Goal: Check status: Check status

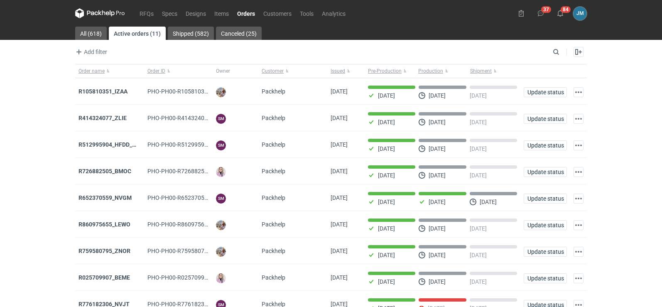
scroll to position [68, 0]
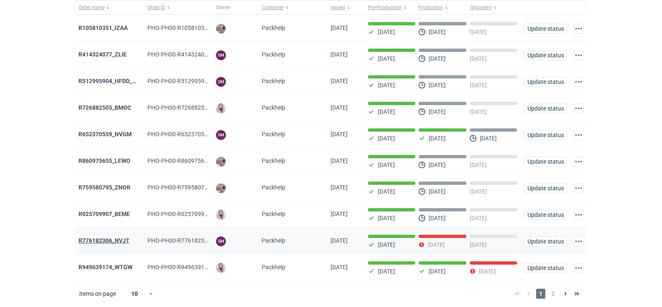
click at [115, 238] on strong "R776182306_NVJT" at bounding box center [103, 240] width 51 height 7
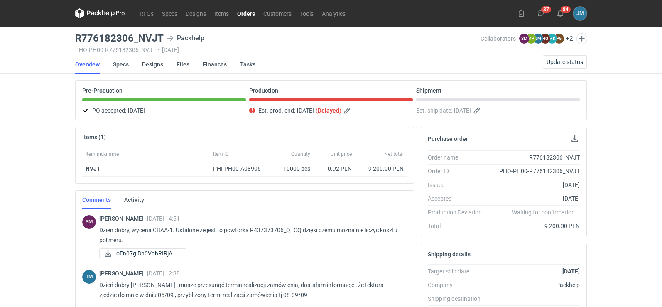
click at [94, 13] on icon at bounding box center [92, 13] width 11 height 5
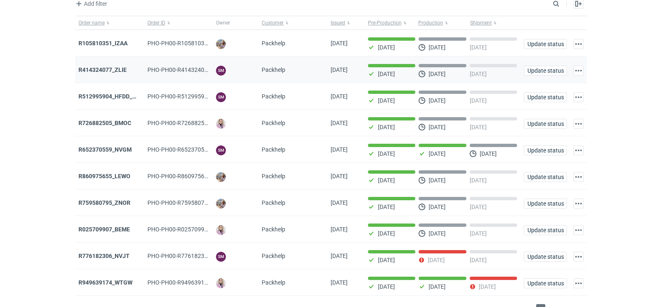
scroll to position [68, 0]
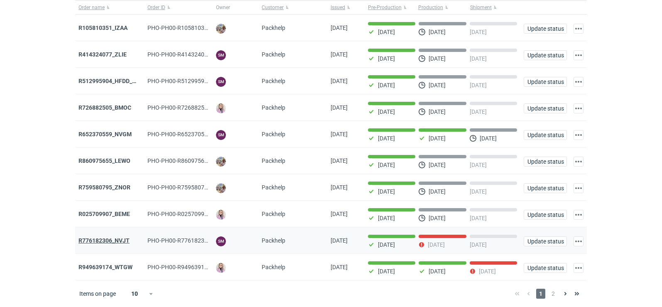
click at [105, 237] on strong "R776182306_NVJT" at bounding box center [103, 240] width 51 height 7
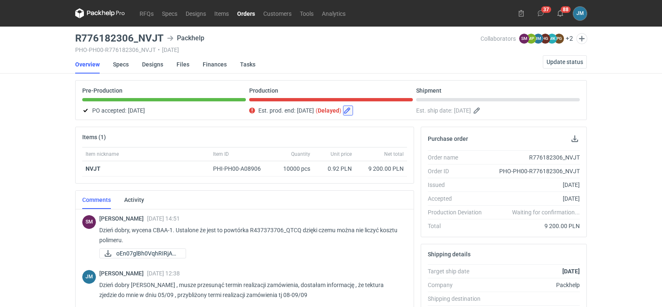
click at [353, 112] on button "button" at bounding box center [348, 110] width 10 height 10
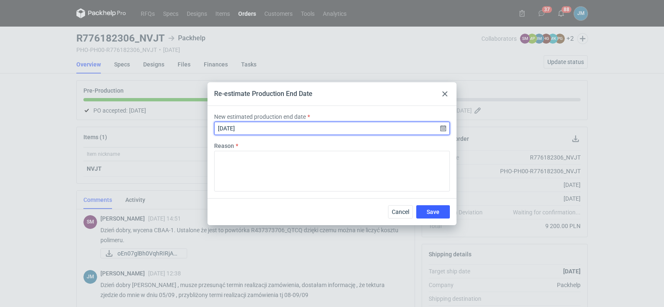
click at [338, 126] on input "[DATE]" at bounding box center [332, 128] width 236 height 13
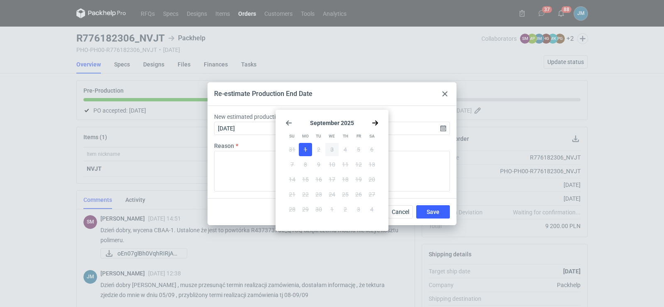
click at [374, 124] on icon "Go forward 1 month" at bounding box center [375, 123] width 7 height 7
click at [291, 124] on icon "Go back 1 month" at bounding box center [289, 123] width 7 height 7
click at [258, 150] on div "Reason" at bounding box center [332, 167] width 242 height 50
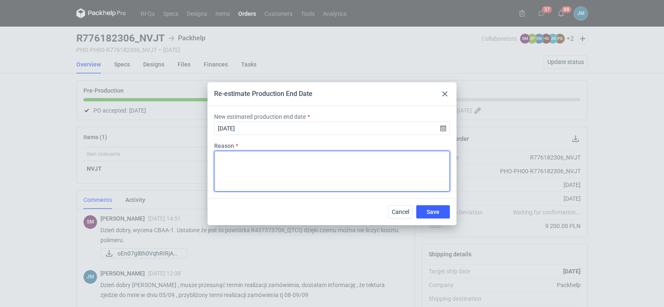
click at [255, 166] on textarea "Reason" at bounding box center [332, 171] width 236 height 41
click at [275, 158] on textarea "..." at bounding box center [332, 171] width 236 height 41
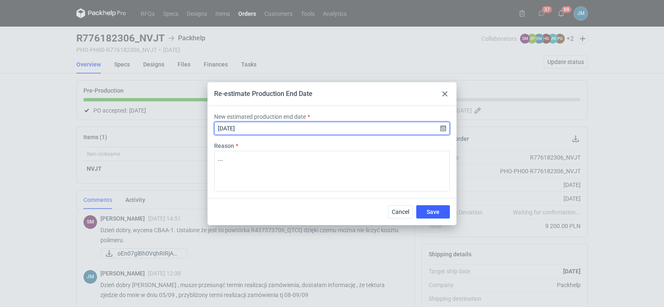
click at [443, 128] on input "[DATE]" at bounding box center [332, 128] width 236 height 13
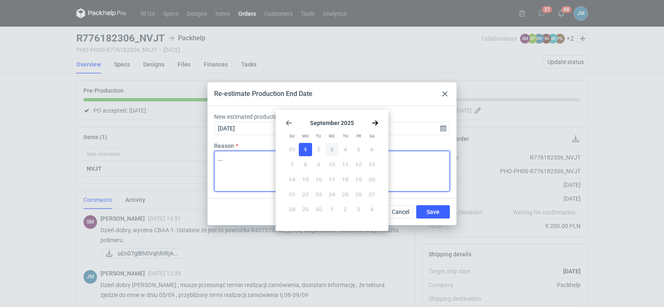
click at [265, 165] on textarea "..." at bounding box center [332, 171] width 236 height 41
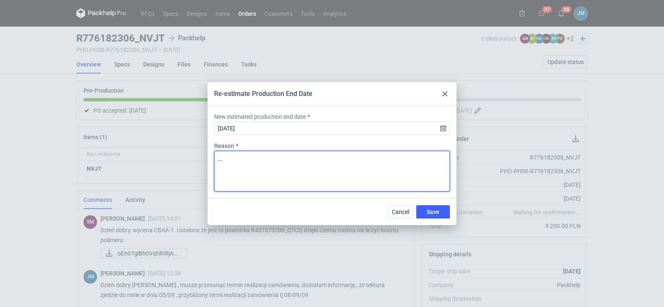
drag, startPoint x: 247, startPoint y: 160, endPoint x: 187, endPoint y: 158, distance: 59.8
click at [187, 158] on div "Re-estimate Production End Date New estimated production end date [DATE] Reason…" at bounding box center [332, 153] width 664 height 307
type textarea "termin realizacji zamówienia 08/09"
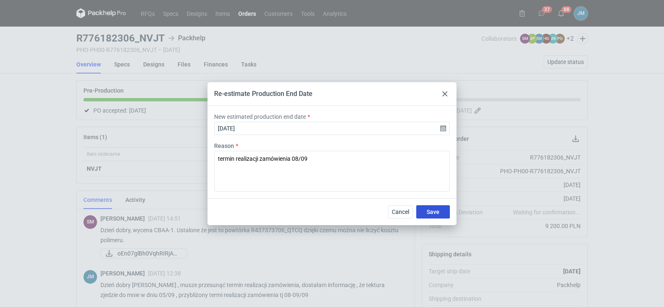
click at [425, 214] on button "Save" at bounding box center [433, 211] width 34 height 13
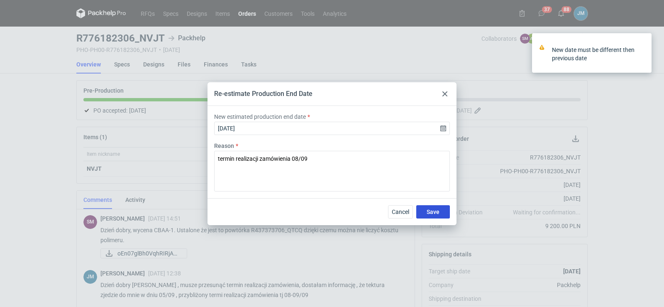
click at [425, 214] on button "Save" at bounding box center [433, 211] width 34 height 13
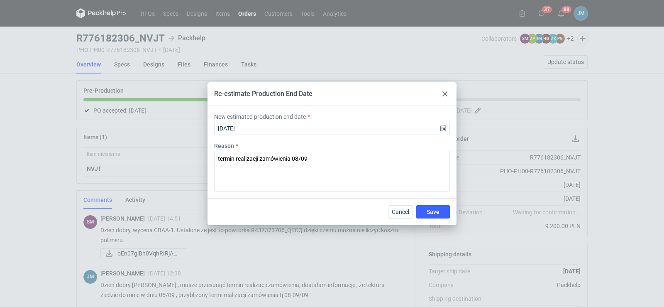
click at [446, 96] on div at bounding box center [445, 94] width 10 height 10
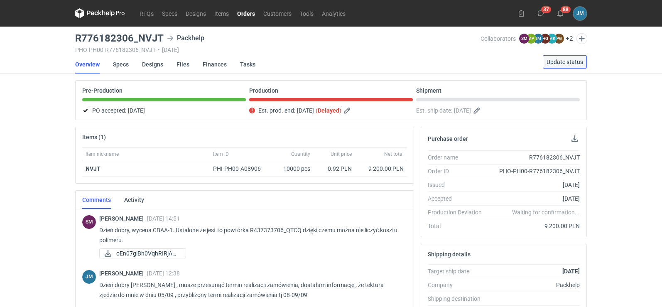
click at [562, 66] on button "Update status" at bounding box center [565, 61] width 44 height 13
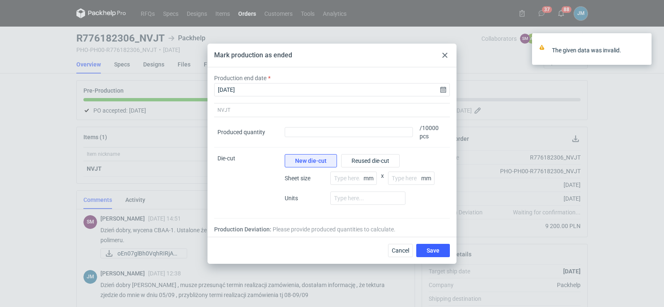
click at [448, 59] on div at bounding box center [445, 55] width 10 height 10
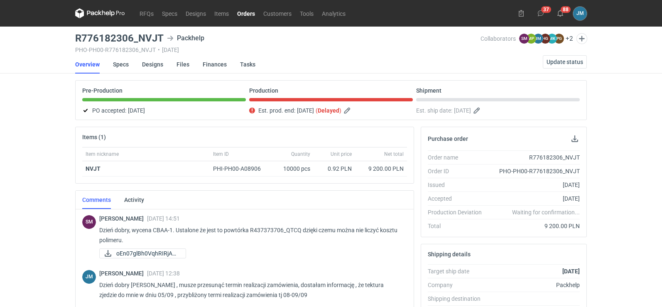
click at [342, 103] on div "Production Est. prod. end: [DATE] ( Delayed )" at bounding box center [331, 101] width 164 height 28
click at [353, 112] on button "button" at bounding box center [348, 110] width 10 height 10
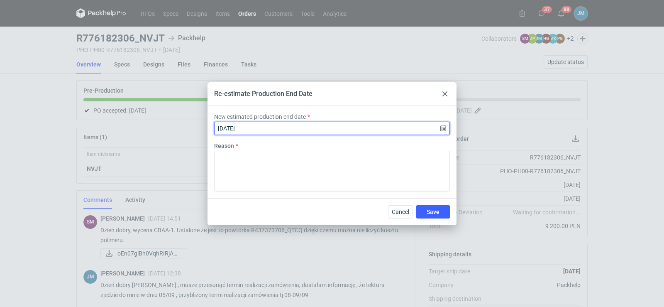
click at [316, 131] on input "[DATE]" at bounding box center [332, 128] width 236 height 13
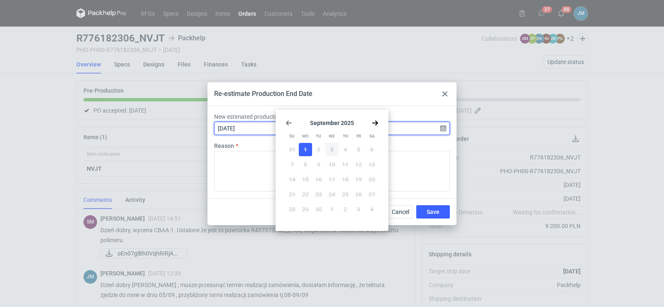
drag, startPoint x: 253, startPoint y: 132, endPoint x: 187, endPoint y: 130, distance: 66.0
click at [187, 130] on div "Re-estimate Production End Date New estimated production end date [DATE] Reason…" at bounding box center [332, 153] width 664 height 307
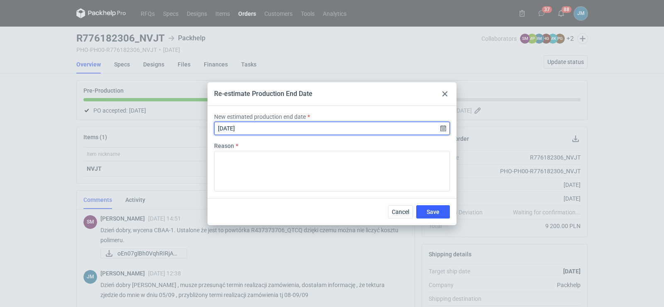
type input "[DATE]"
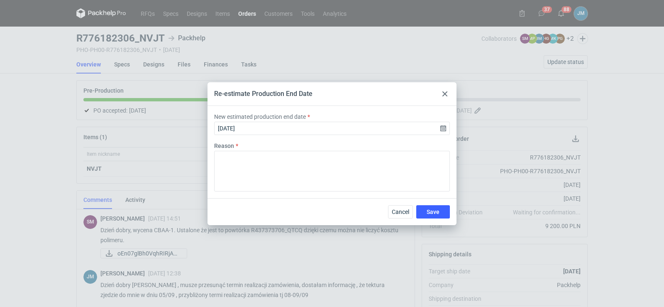
click at [440, 94] on div at bounding box center [445, 94] width 10 height 10
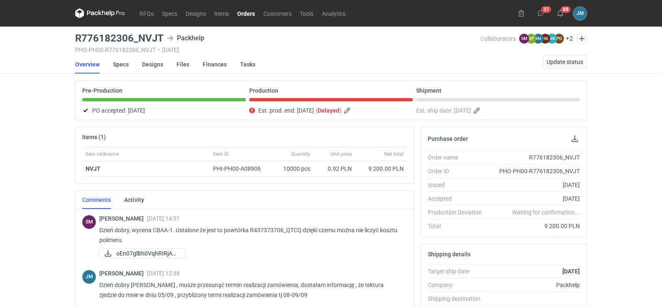
click at [108, 19] on nav "RFQs Specs Designs Items Orders Customers Tools Analytics" at bounding box center [212, 13] width 274 height 27
click at [106, 13] on icon at bounding box center [107, 14] width 3 height 4
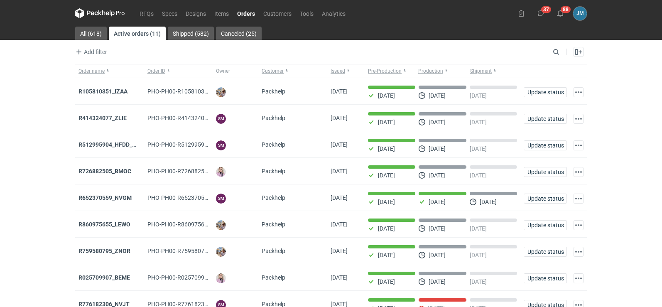
scroll to position [68, 0]
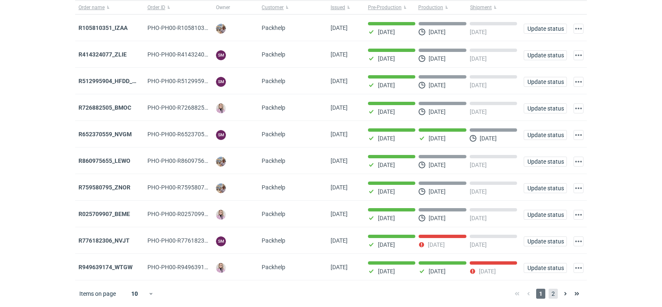
click at [554, 291] on span "2" at bounding box center [552, 293] width 9 height 10
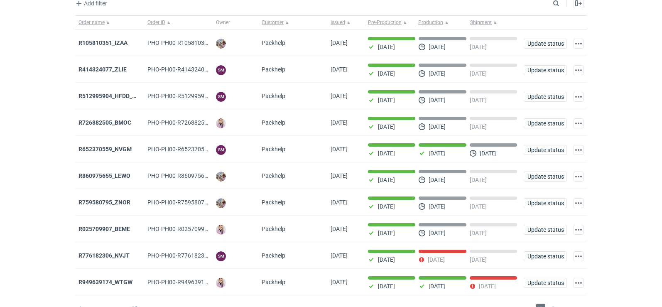
scroll to position [68, 0]
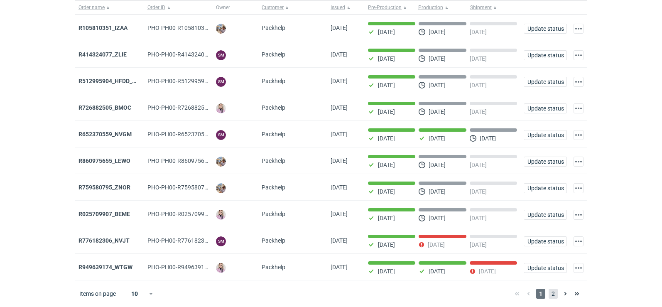
click at [555, 296] on span "2" at bounding box center [552, 293] width 9 height 10
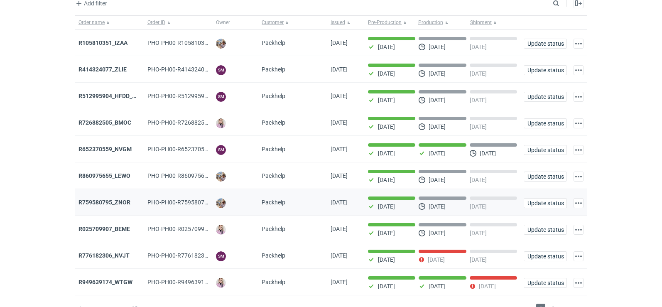
scroll to position [68, 0]
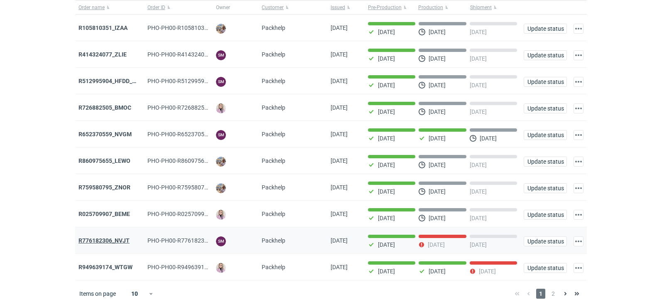
click at [111, 239] on strong "R776182306_NVJT" at bounding box center [103, 240] width 51 height 7
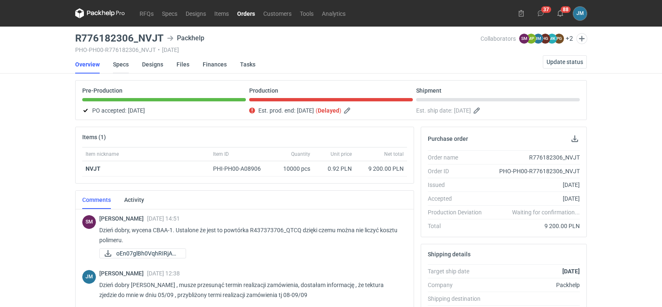
click at [126, 68] on link "Specs" at bounding box center [121, 64] width 16 height 18
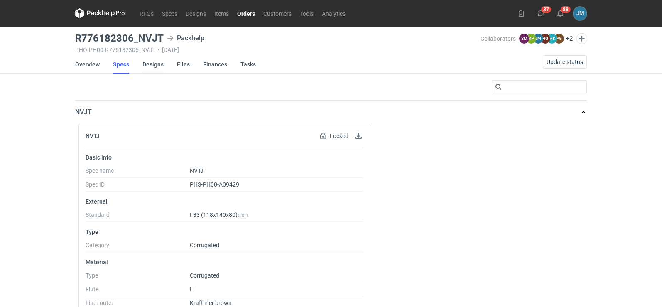
click at [161, 68] on link "Designs" at bounding box center [152, 64] width 21 height 18
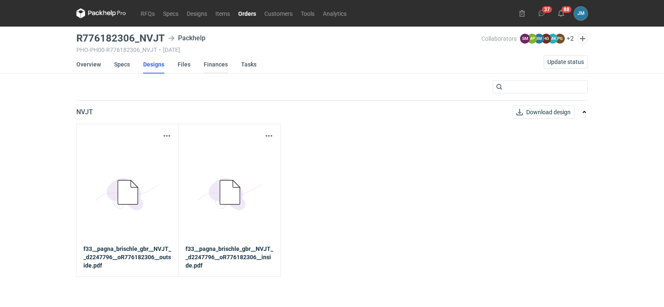
click at [218, 60] on link "Finances" at bounding box center [216, 64] width 24 height 18
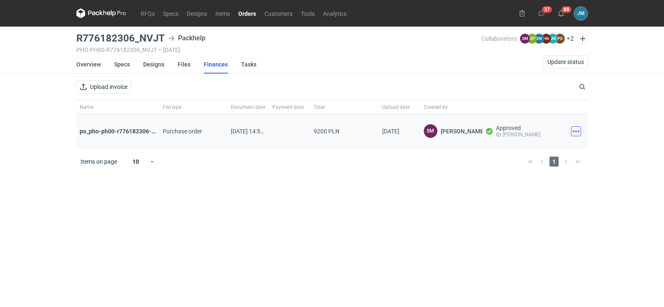
click at [578, 135] on button "button" at bounding box center [576, 131] width 10 height 10
click at [532, 150] on button "Download" at bounding box center [539, 149] width 76 height 13
click at [93, 9] on icon at bounding box center [101, 13] width 50 height 10
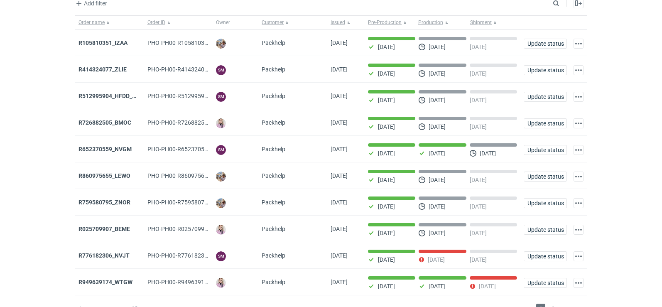
scroll to position [68, 0]
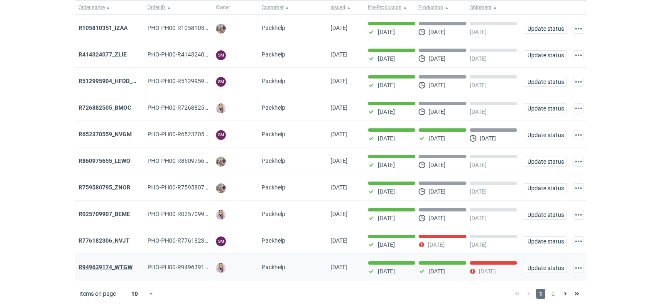
click at [112, 266] on strong "R949639174_WTGW" at bounding box center [105, 267] width 54 height 7
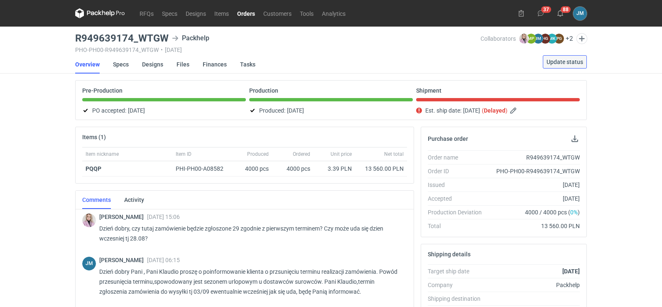
click at [549, 61] on span "Update status" at bounding box center [564, 62] width 37 height 6
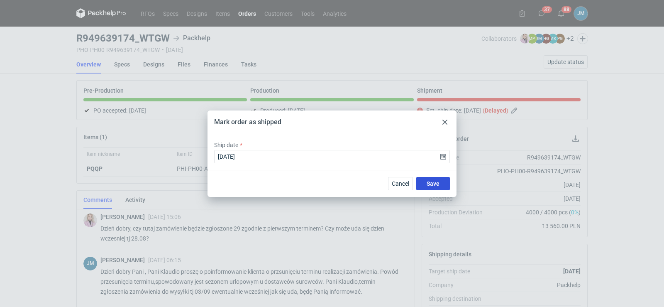
click at [434, 181] on span "Save" at bounding box center [433, 184] width 13 height 6
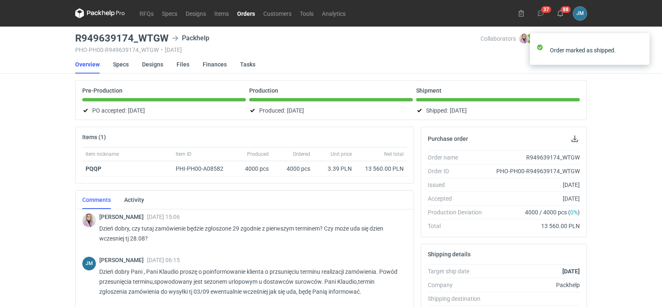
click at [107, 16] on icon at bounding box center [100, 13] width 50 height 10
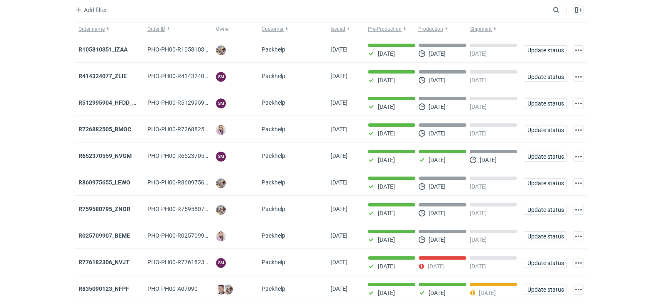
scroll to position [68, 0]
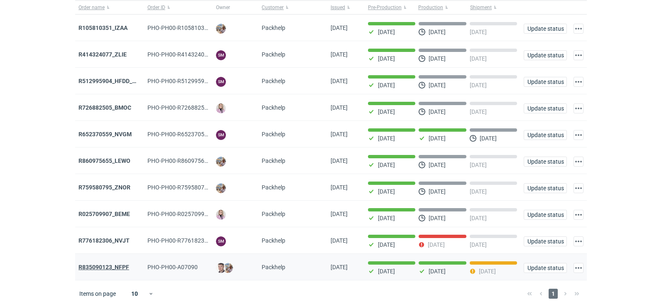
click at [116, 266] on strong "R835090123_NFPF" at bounding box center [103, 267] width 51 height 7
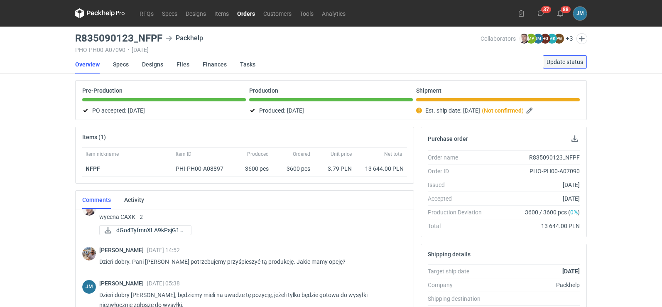
click at [560, 62] on span "Update status" at bounding box center [564, 62] width 37 height 6
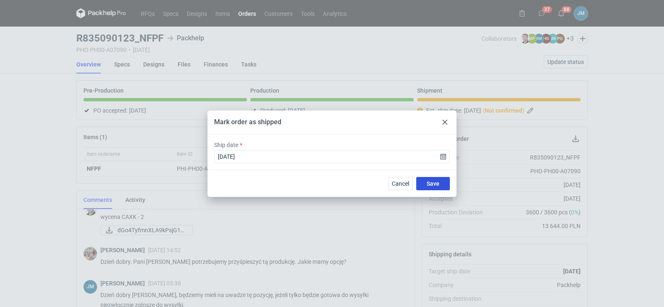
click at [432, 185] on span "Save" at bounding box center [433, 184] width 13 height 6
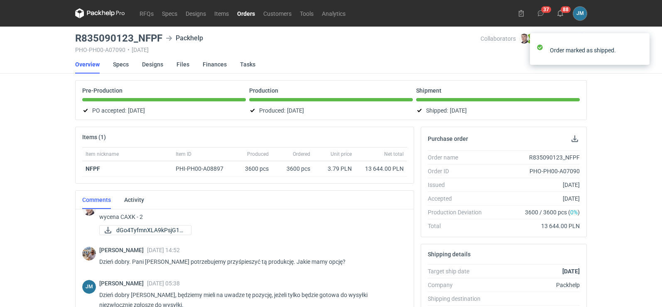
click at [101, 12] on icon at bounding box center [99, 12] width 3 height 5
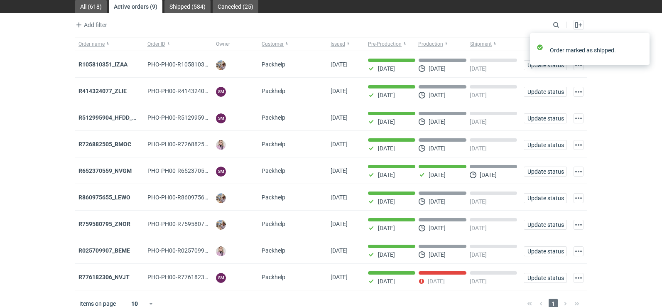
scroll to position [41, 0]
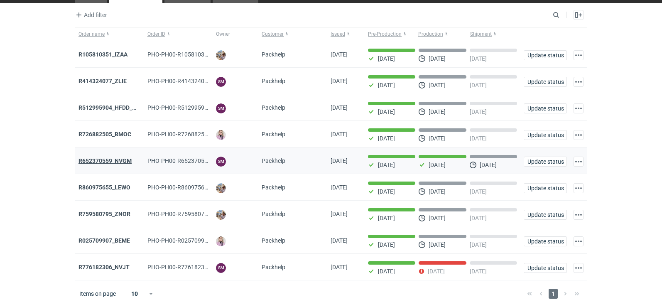
click at [105, 161] on strong "R652370559_NVGM" at bounding box center [104, 160] width 53 height 7
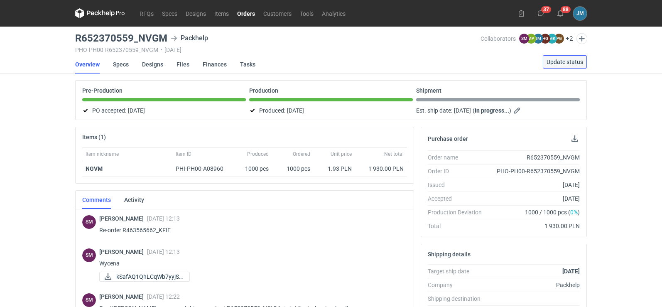
click at [574, 66] on button "Update status" at bounding box center [565, 61] width 44 height 13
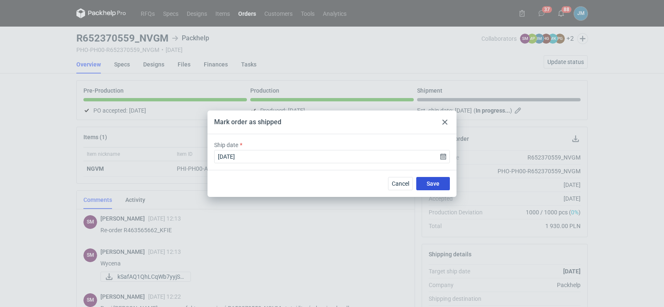
click at [438, 181] on span "Save" at bounding box center [433, 184] width 13 height 6
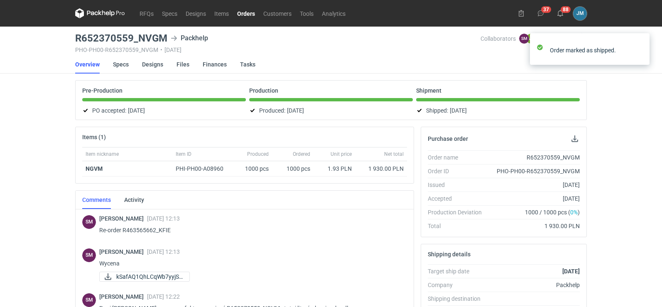
click at [110, 12] on icon at bounding box center [112, 13] width 5 height 6
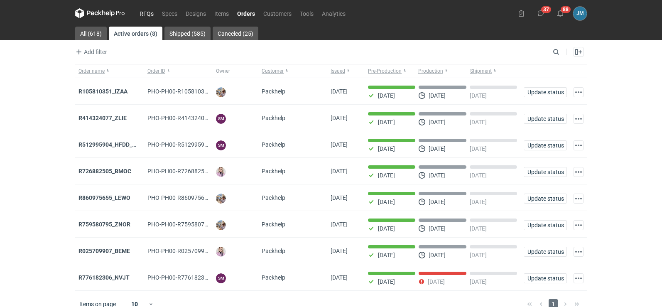
click at [146, 12] on link "RFQs" at bounding box center [146, 13] width 22 height 10
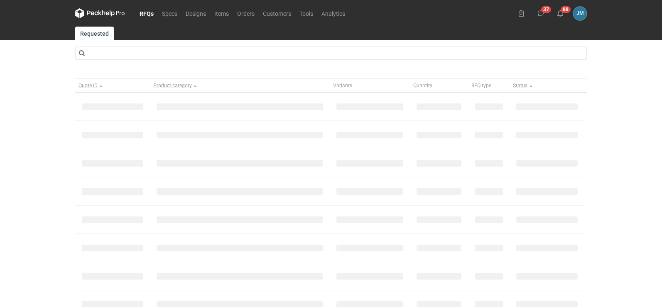
click at [100, 10] on icon at bounding box center [100, 13] width 50 height 10
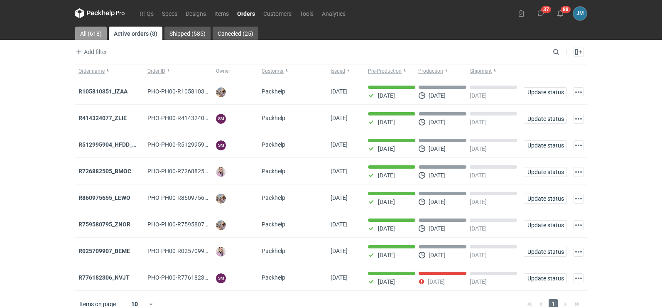
click at [98, 30] on link "All (618)" at bounding box center [91, 33] width 32 height 13
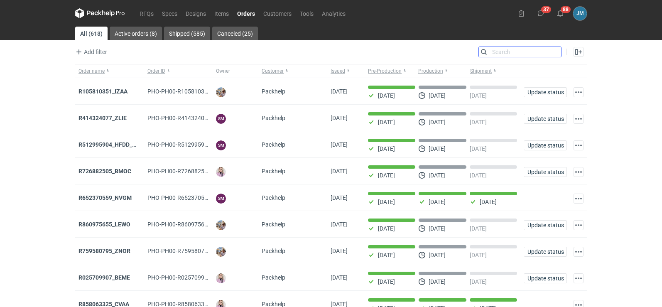
click at [554, 48] on input "Search" at bounding box center [520, 52] width 82 height 10
type input "v"
type input "cvaa"
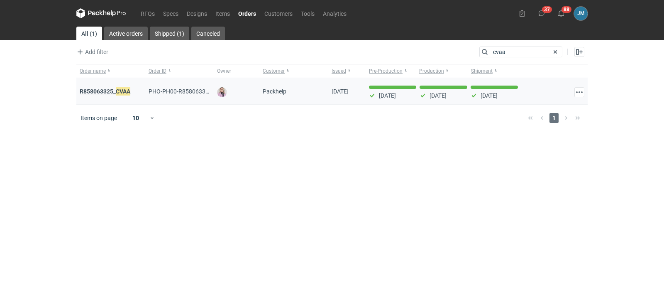
click at [93, 89] on strong "R858063325_ CVAA" at bounding box center [105, 91] width 51 height 9
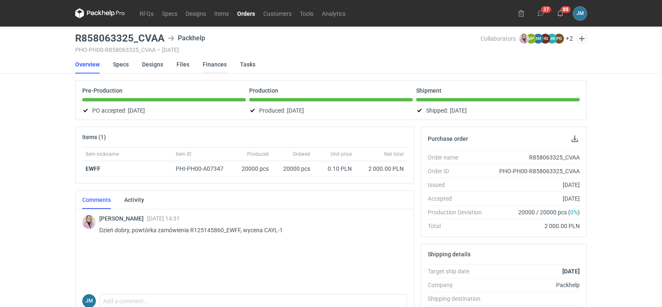
click at [210, 63] on link "Finances" at bounding box center [215, 64] width 24 height 18
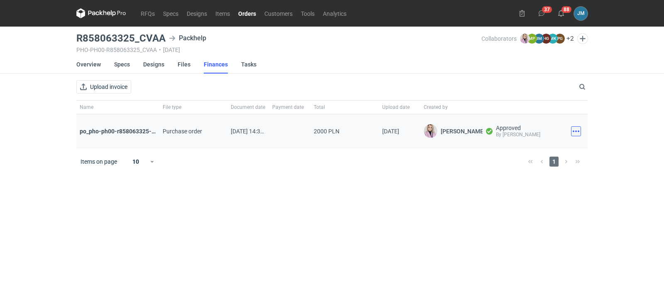
click at [573, 131] on button "button" at bounding box center [576, 131] width 10 height 10
click at [504, 153] on button "Download" at bounding box center [539, 149] width 76 height 13
click at [88, 12] on icon at bounding box center [101, 13] width 50 height 10
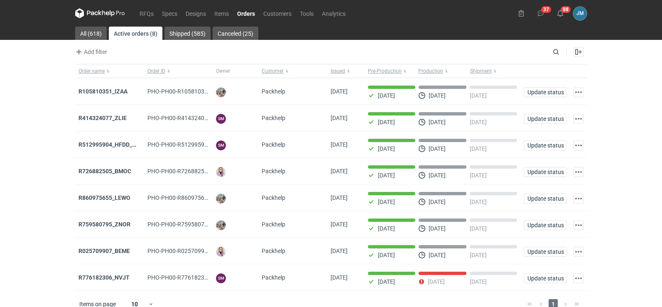
click at [97, 13] on icon at bounding box center [100, 13] width 50 height 10
click at [85, 34] on link "All (618)" at bounding box center [91, 33] width 32 height 13
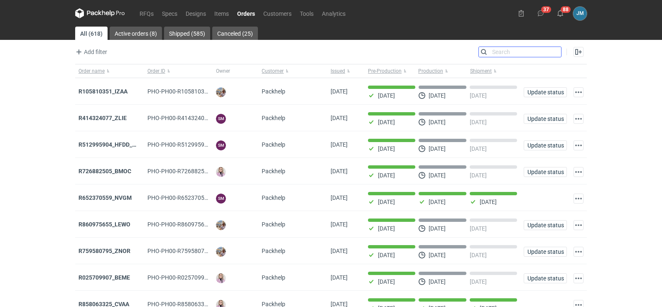
click at [553, 53] on input "Search" at bounding box center [520, 52] width 82 height 10
click at [505, 50] on input "Search" at bounding box center [520, 52] width 82 height 10
type input "cvaa"
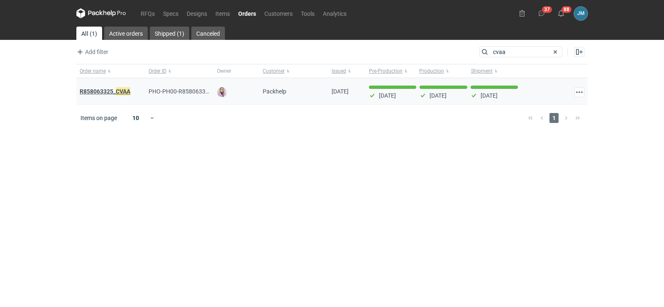
click at [105, 89] on strong "R858063325_ CVAA" at bounding box center [105, 91] width 51 height 9
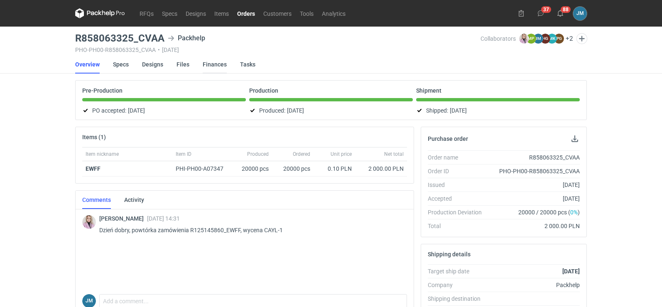
click at [210, 61] on link "Finances" at bounding box center [215, 64] width 24 height 18
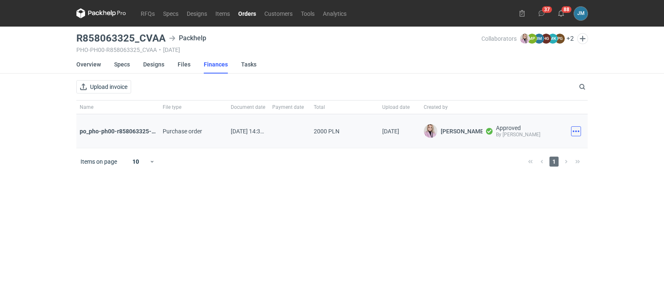
click at [576, 132] on button "button" at bounding box center [576, 131] width 10 height 10
click at [529, 148] on button "Download" at bounding box center [539, 149] width 76 height 13
click at [92, 14] on icon at bounding box center [93, 13] width 11 height 5
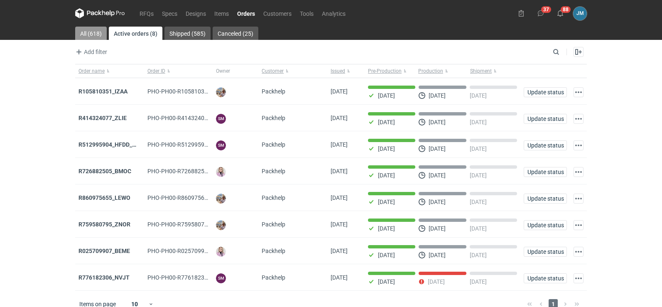
click at [89, 32] on link "All (618)" at bounding box center [91, 33] width 32 height 13
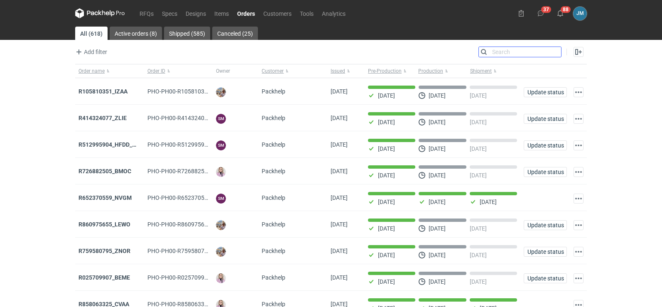
click at [551, 53] on input "Search" at bounding box center [520, 52] width 82 height 10
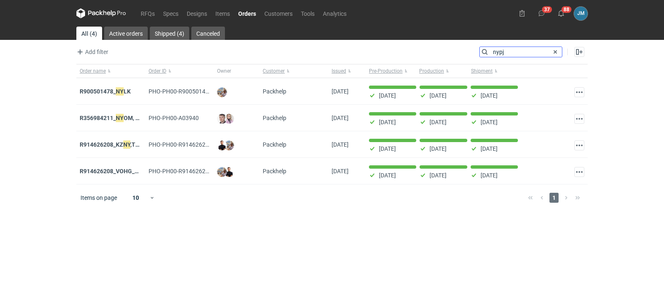
type input "nypj"
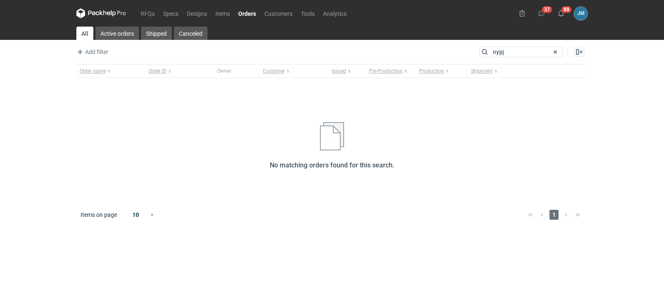
click at [109, 14] on icon at bounding box center [101, 13] width 50 height 10
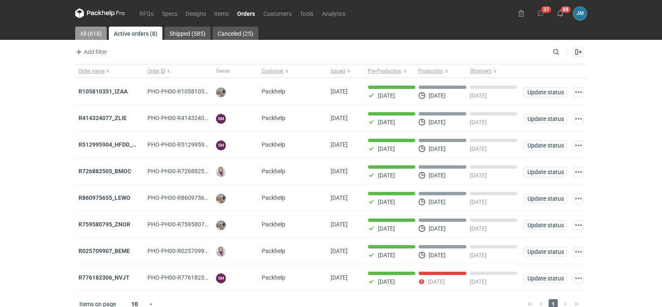
click at [80, 34] on link "All (618)" at bounding box center [91, 33] width 32 height 13
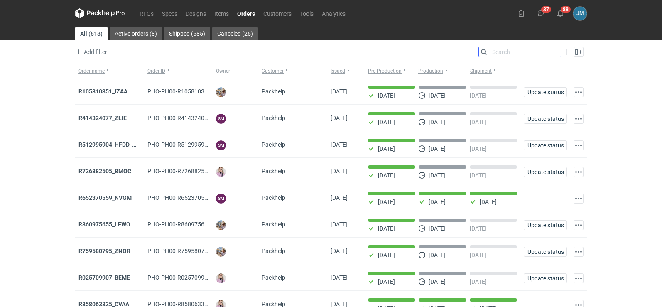
click at [552, 53] on input "Search" at bounding box center [520, 52] width 82 height 10
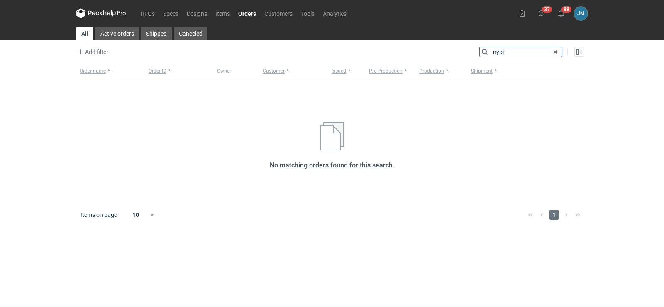
type input "nypj"
click at [97, 14] on icon at bounding box center [93, 13] width 11 height 5
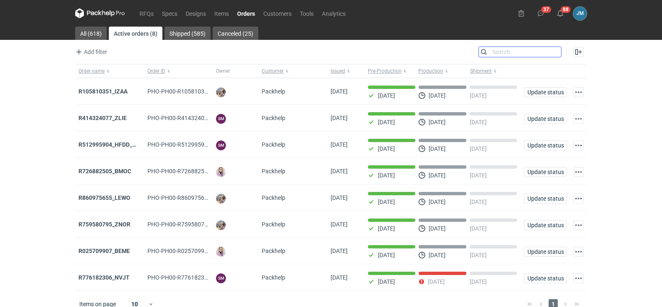
click at [555, 52] on input "Search" at bounding box center [520, 52] width 82 height 10
click at [541, 54] on input "Search" at bounding box center [520, 52] width 82 height 10
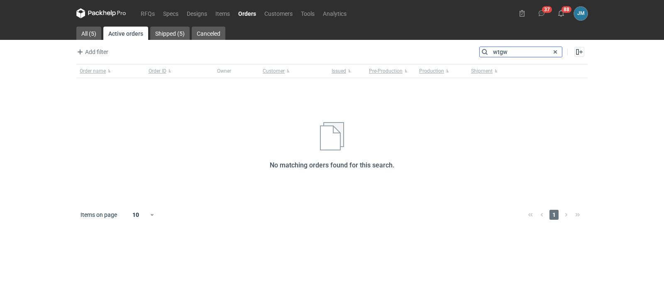
type input "wtgw"
click at [87, 34] on link "All (1)" at bounding box center [88, 33] width 25 height 13
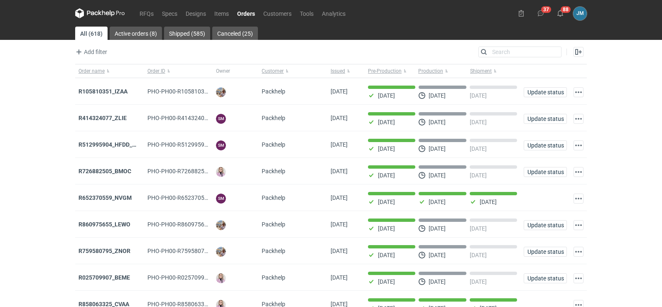
click at [87, 34] on link "All (618)" at bounding box center [91, 33] width 32 height 13
click at [489, 49] on input "Search" at bounding box center [520, 52] width 82 height 10
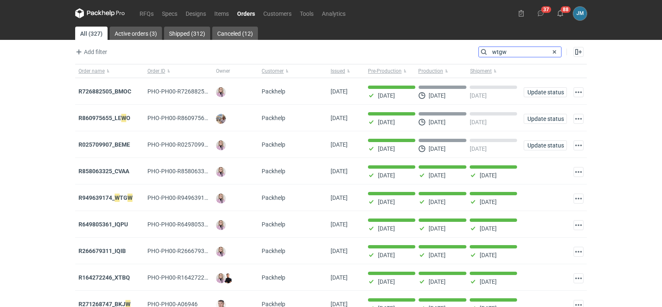
type input "wtgw"
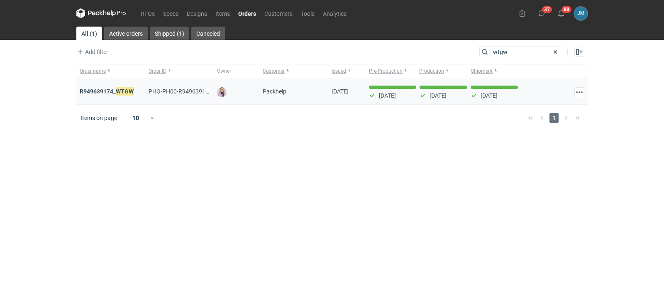
click at [129, 92] on em "WTGW" at bounding box center [125, 91] width 18 height 9
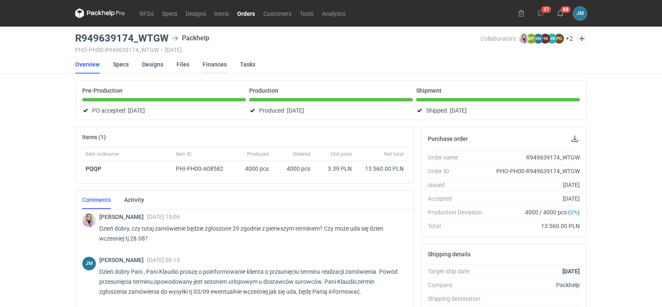
click at [212, 65] on link "Finances" at bounding box center [215, 64] width 24 height 18
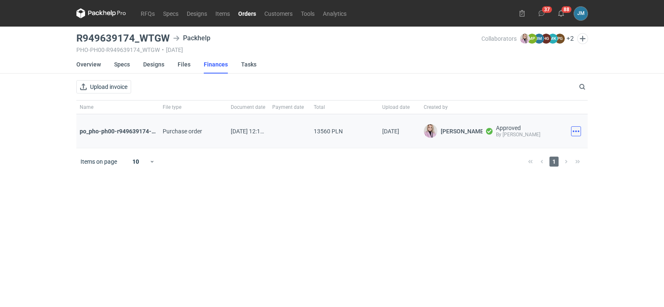
click at [574, 133] on button "button" at bounding box center [576, 131] width 10 height 10
click at [538, 150] on button "Download" at bounding box center [539, 149] width 76 height 13
click at [214, 66] on link "Finances" at bounding box center [216, 64] width 24 height 18
click at [575, 133] on button "button" at bounding box center [576, 131] width 10 height 10
click at [548, 151] on button "Download" at bounding box center [539, 149] width 76 height 13
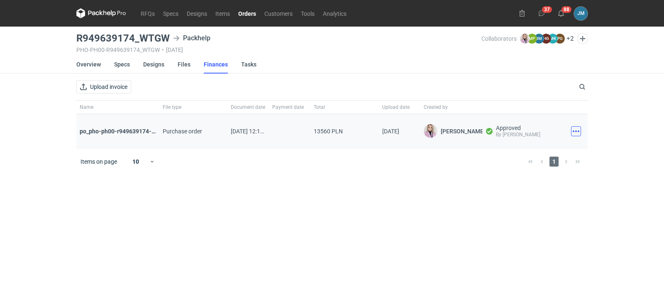
click at [575, 130] on button "button" at bounding box center [576, 131] width 10 height 10
click at [529, 150] on button "Download" at bounding box center [539, 149] width 76 height 13
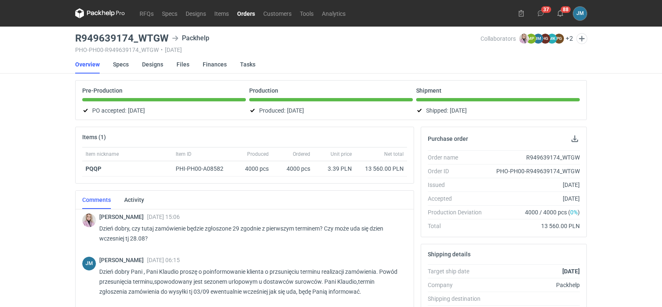
click at [93, 14] on icon at bounding box center [100, 13] width 50 height 10
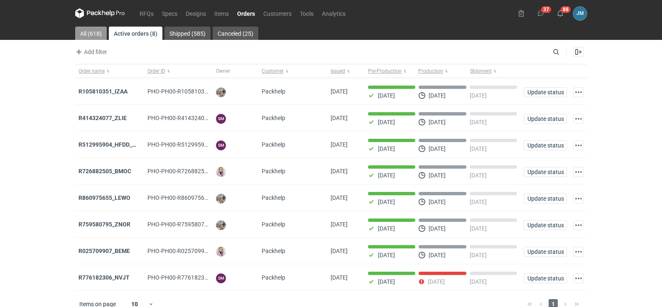
click at [91, 34] on link "All (618)" at bounding box center [91, 33] width 32 height 13
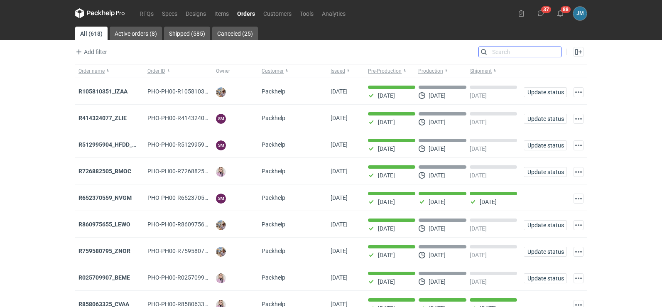
click at [552, 53] on input "Search" at bounding box center [520, 52] width 82 height 10
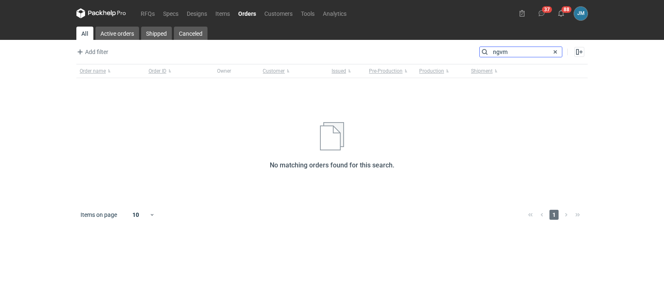
type input "ngvm"
click at [120, 11] on icon at bounding box center [101, 13] width 50 height 10
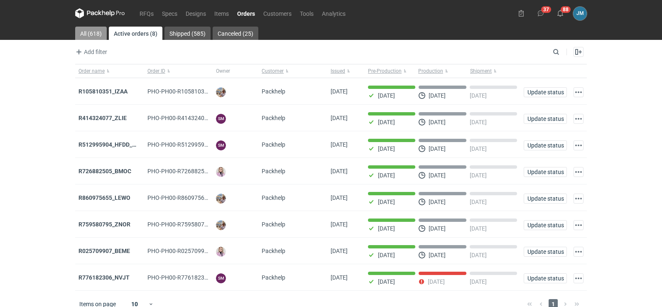
click at [83, 33] on link "All (618)" at bounding box center [91, 33] width 32 height 13
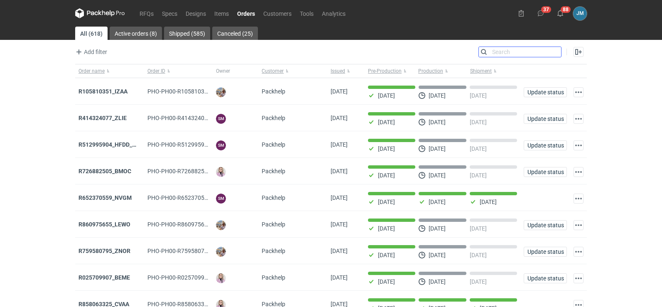
click at [551, 55] on input "Search" at bounding box center [520, 52] width 82 height 10
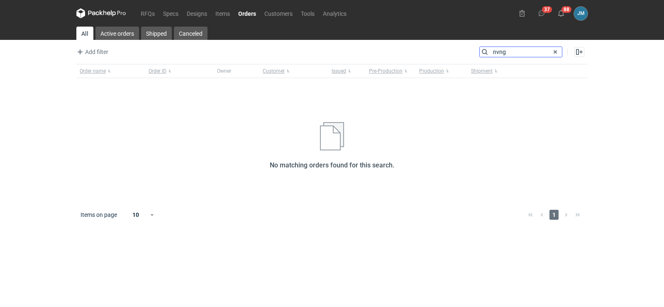
type input "nvng"
click at [98, 15] on icon at bounding box center [101, 13] width 50 height 10
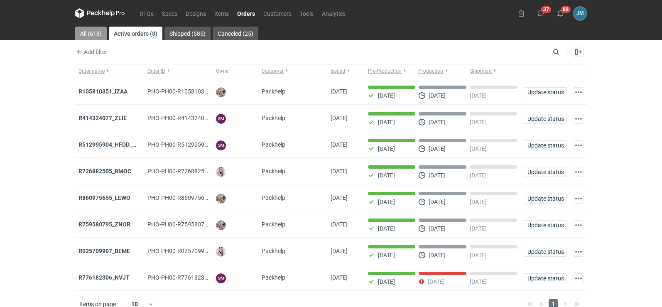
click at [92, 36] on link "All (618)" at bounding box center [91, 33] width 32 height 13
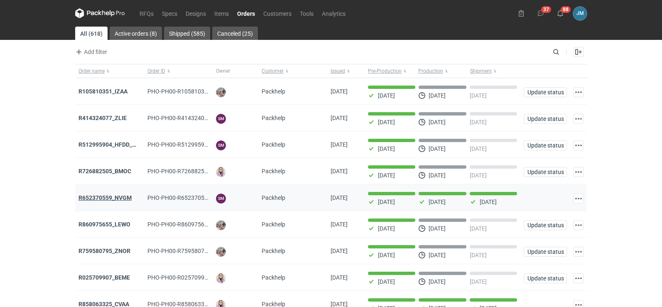
click at [103, 199] on strong "R652370559_NVGM" at bounding box center [104, 197] width 53 height 7
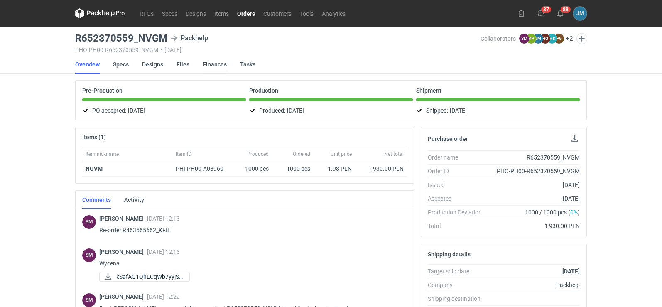
click at [204, 67] on link "Finances" at bounding box center [215, 64] width 24 height 18
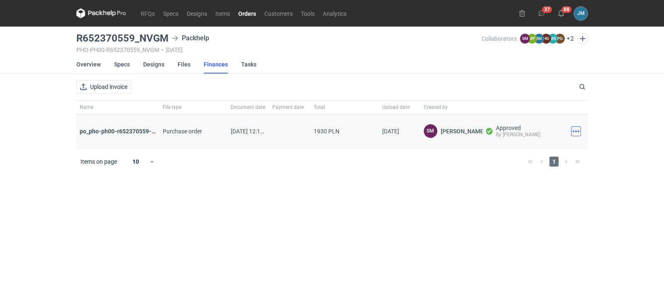
click at [576, 129] on button "button" at bounding box center [576, 131] width 10 height 10
click at [566, 146] on button "Download" at bounding box center [539, 149] width 76 height 13
click at [87, 18] on nav "RFQs Specs Designs Items Orders Customers Tools Analytics" at bounding box center [213, 13] width 274 height 27
click at [86, 66] on link "Overview" at bounding box center [88, 64] width 24 height 18
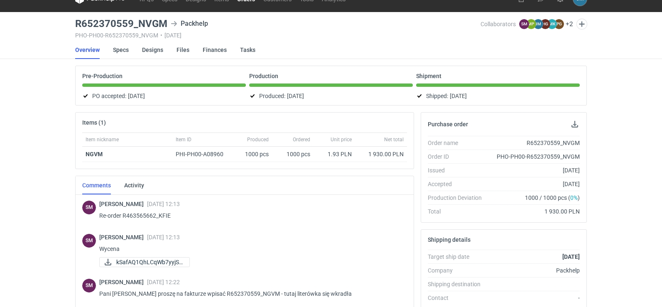
scroll to position [181, 0]
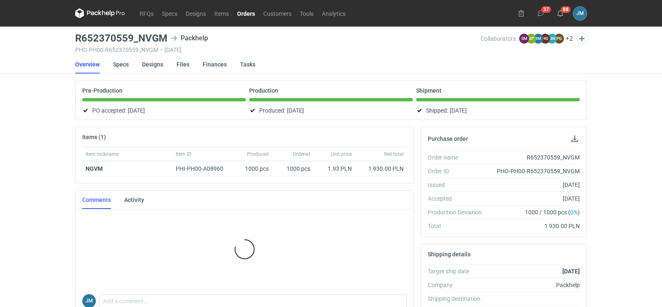
scroll to position [15, 0]
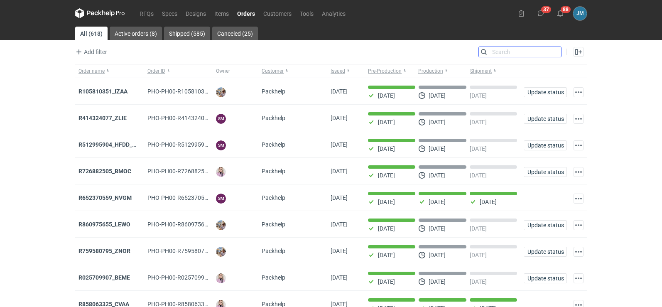
click at [553, 54] on input "Search" at bounding box center [520, 52] width 82 height 10
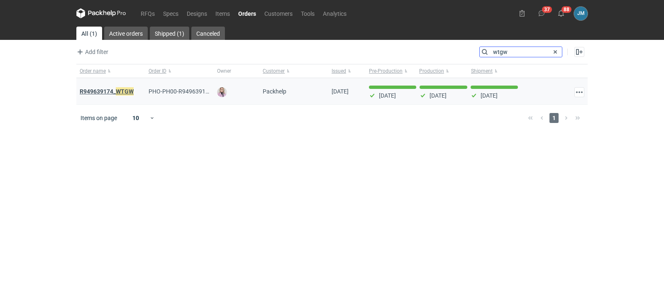
type input "wtgw"
click at [127, 94] on em "WTGW" at bounding box center [125, 91] width 18 height 9
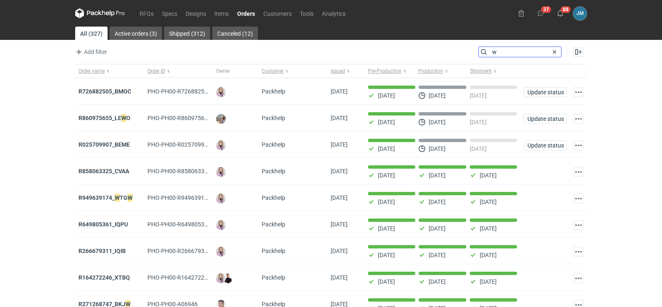
click at [510, 50] on input "w" at bounding box center [520, 52] width 82 height 10
drag, startPoint x: 510, startPoint y: 50, endPoint x: 471, endPoint y: 53, distance: 39.1
click at [471, 53] on div "Add filter Owner first name Owner last name Issued Customer Search w Enable all…" at bounding box center [330, 54] width 511 height 17
type input "v"
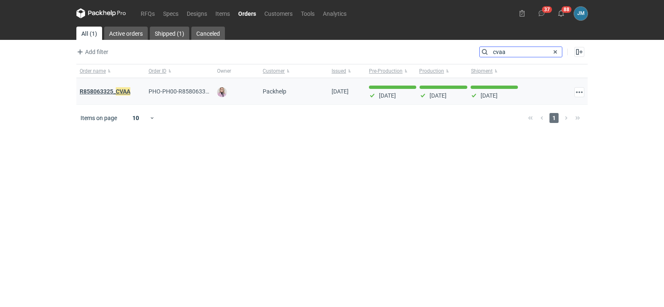
type input "cvaa"
click at [83, 90] on strong "R858063325_ CVAA" at bounding box center [105, 91] width 51 height 9
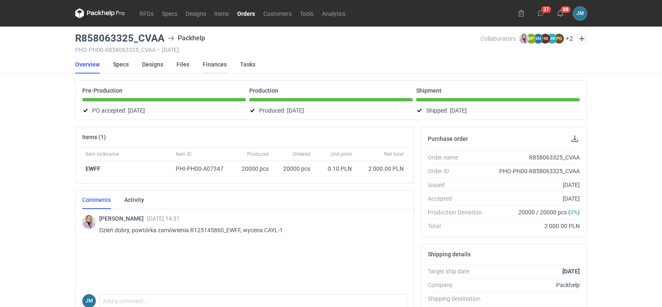
click at [205, 65] on link "Finances" at bounding box center [215, 64] width 24 height 18
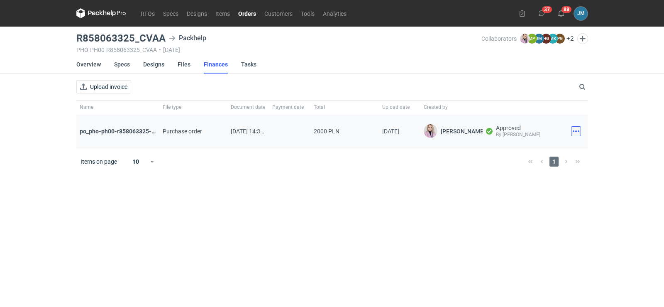
click at [577, 135] on button "button" at bounding box center [576, 131] width 10 height 10
click at [537, 150] on button "Download" at bounding box center [539, 149] width 76 height 13
click at [107, 15] on icon at bounding box center [101, 13] width 50 height 10
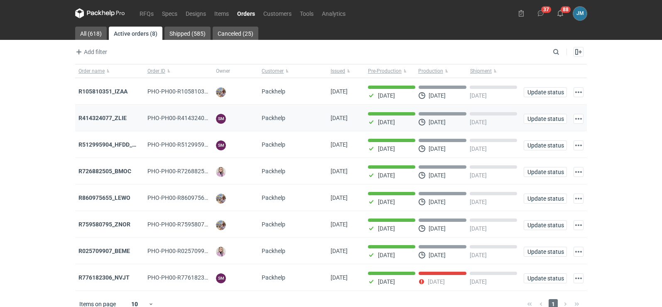
scroll to position [14, 0]
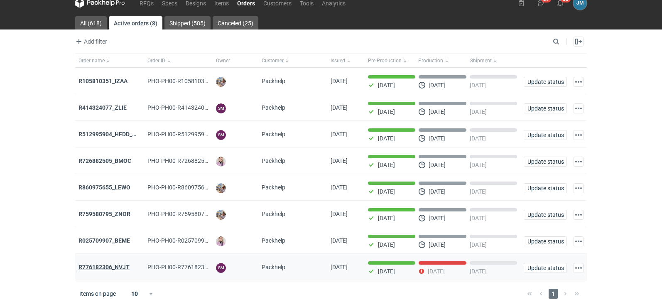
click at [117, 265] on strong "R776182306_NVJT" at bounding box center [103, 267] width 51 height 7
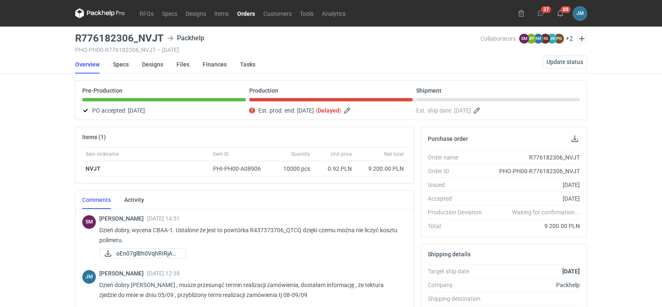
click at [102, 13] on icon at bounding box center [100, 13] width 50 height 10
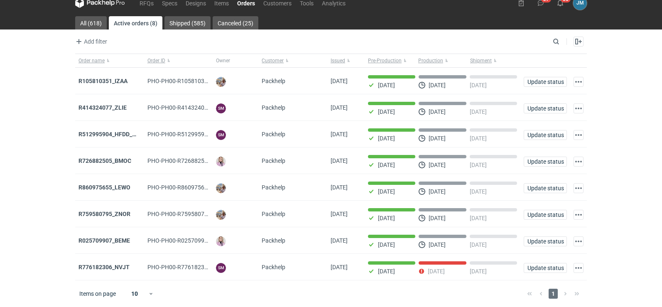
scroll to position [14, 0]
